Goal: Information Seeking & Learning: Learn about a topic

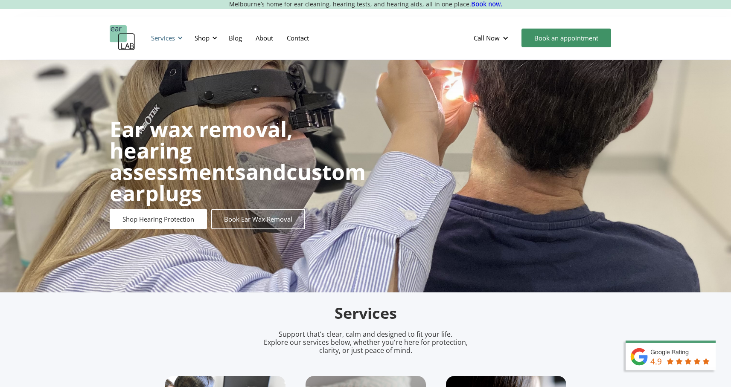
click at [177, 38] on div at bounding box center [180, 38] width 6 height 6
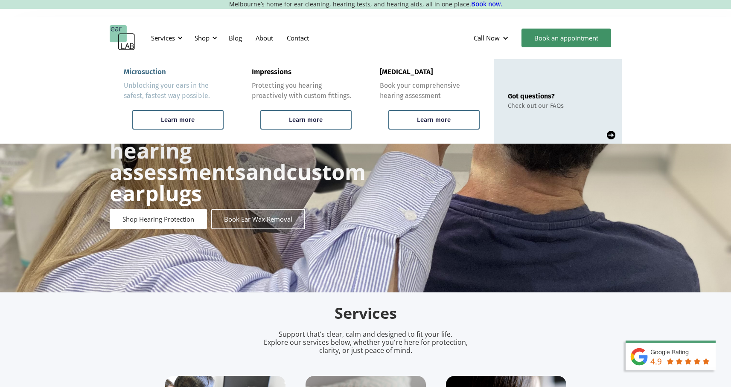
click at [167, 72] on div "Microsuction Unblocking your ears in the safest, fastest way possible." at bounding box center [174, 84] width 100 height 33
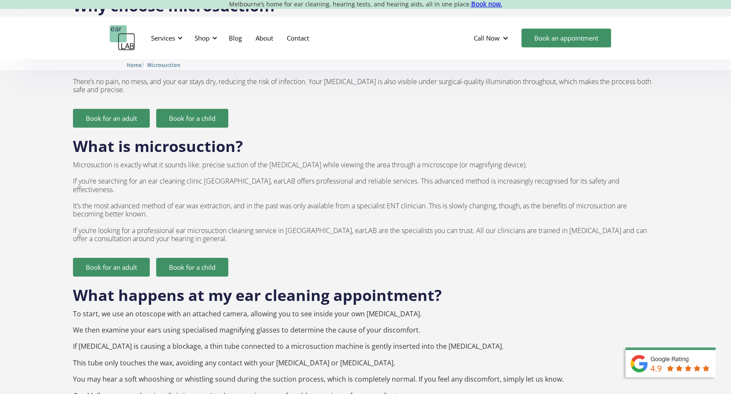
scroll to position [597, 0]
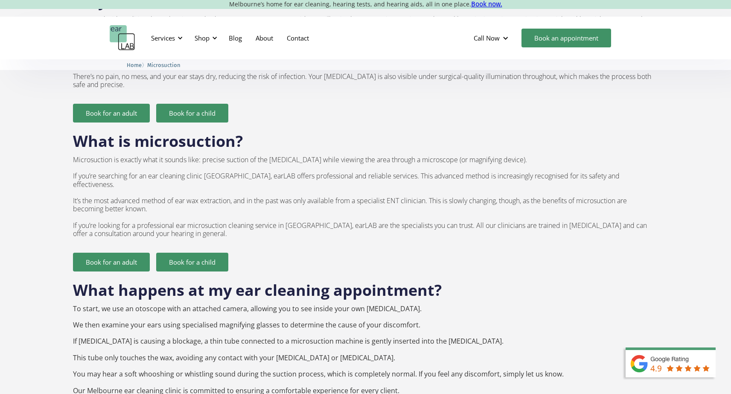
click at [297, 157] on p "Microsuction is exactly what it sounds like: precise suction of the [MEDICAL_DA…" at bounding box center [365, 197] width 584 height 82
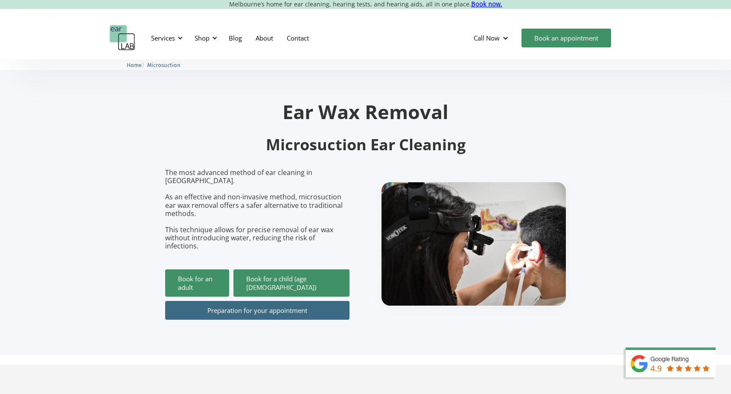
click at [495, 276] on img at bounding box center [473, 243] width 184 height 123
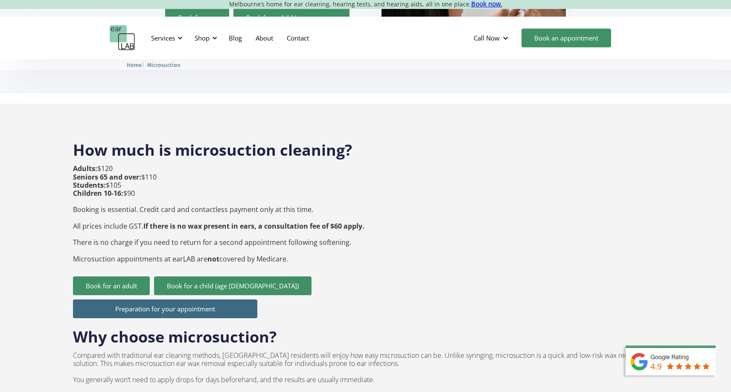
scroll to position [277, 0]
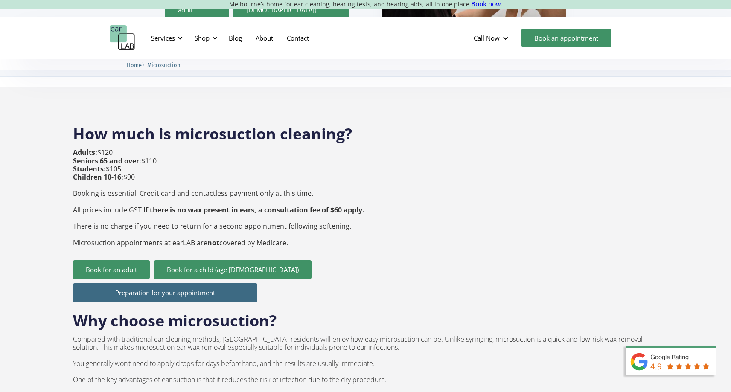
click at [134, 49] on img "home" at bounding box center [123, 38] width 26 height 26
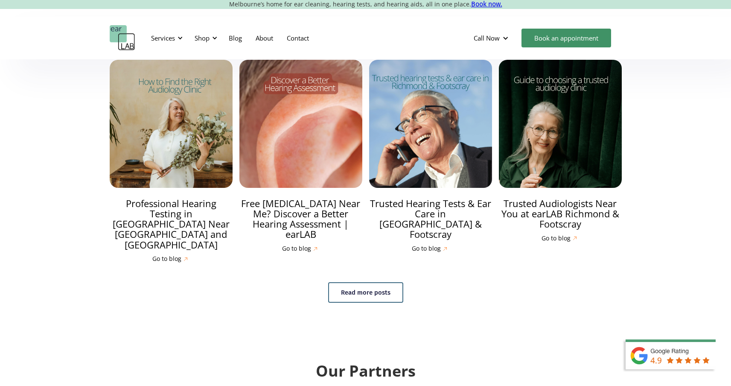
scroll to position [2435, 0]
